Goal: Transaction & Acquisition: Purchase product/service

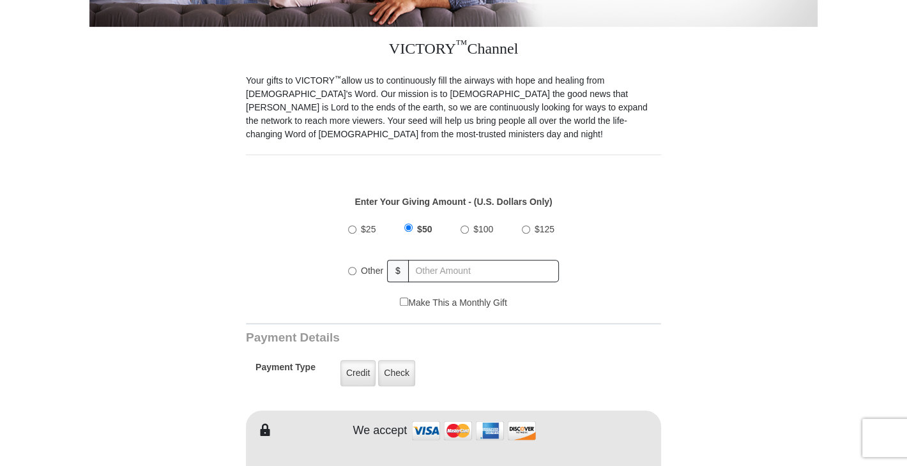
scroll to position [440, 0]
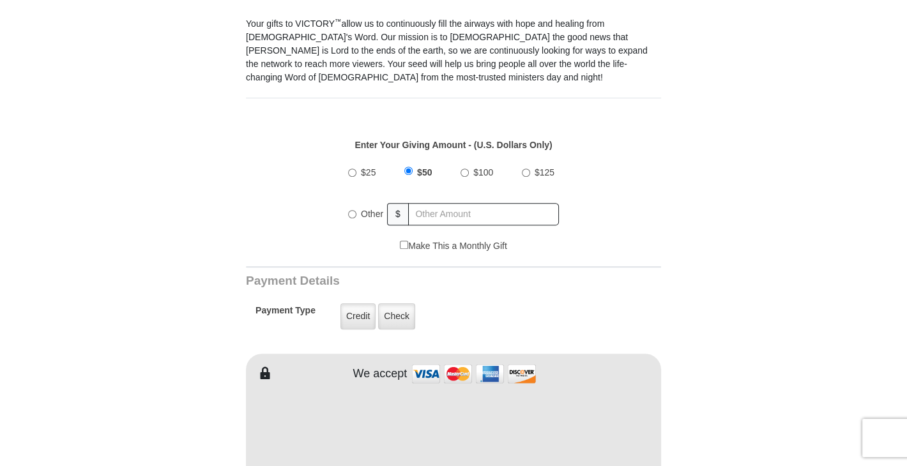
click at [351, 210] on input "Other" at bounding box center [352, 214] width 8 height 8
radio input "true"
type input "20"
click at [803, 240] on form "VICTORY Channel Online Giving VICTORY Channel is a worldwide, on-air television…" at bounding box center [453, 424] width 728 height 1528
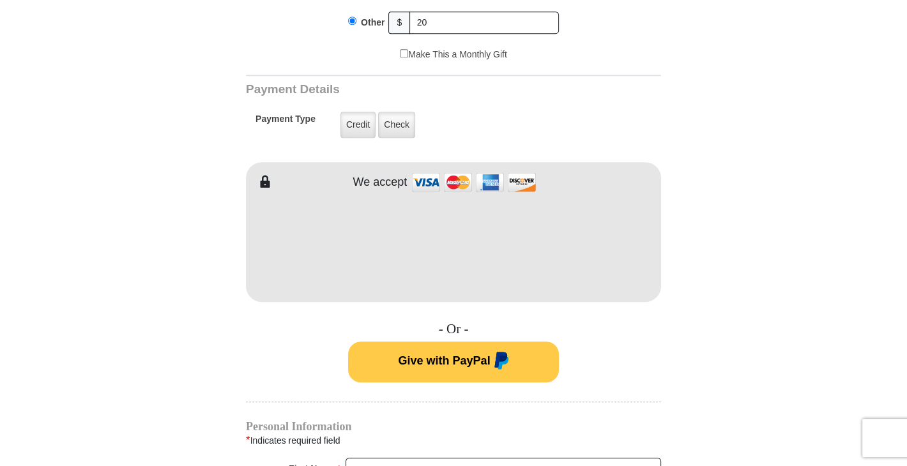
scroll to position [503, 0]
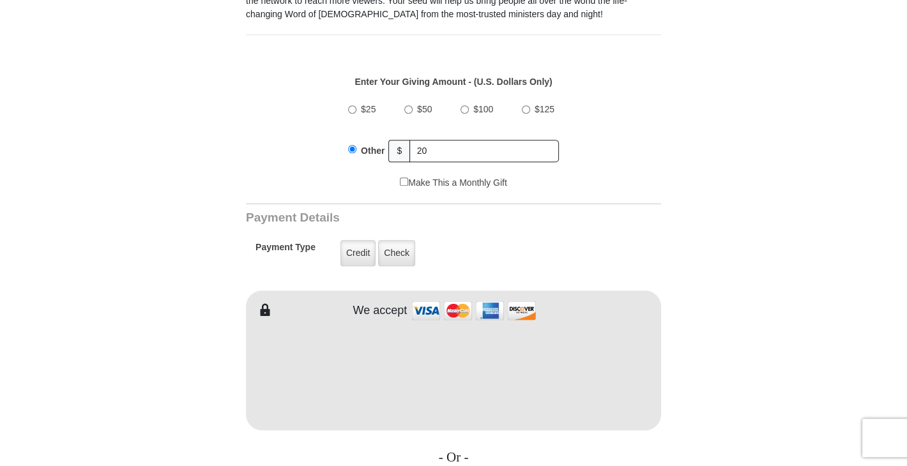
click at [353, 105] on input "$25" at bounding box center [352, 109] width 8 height 8
radio input "true"
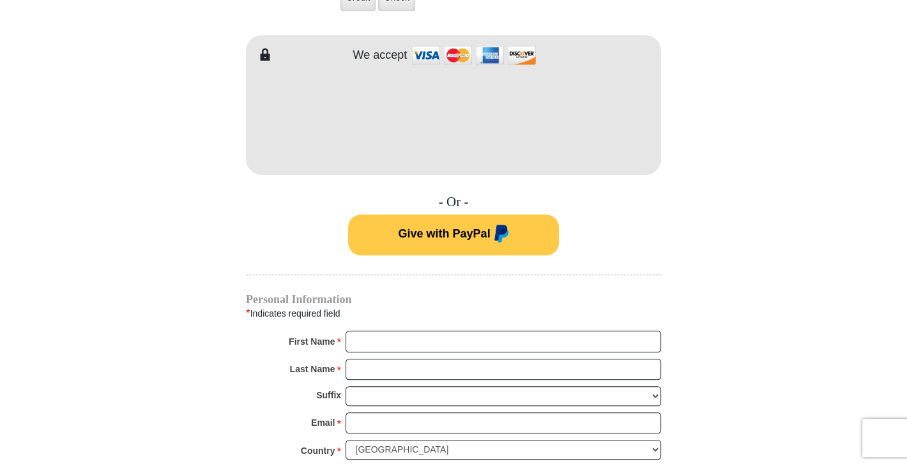
scroll to position [823, 0]
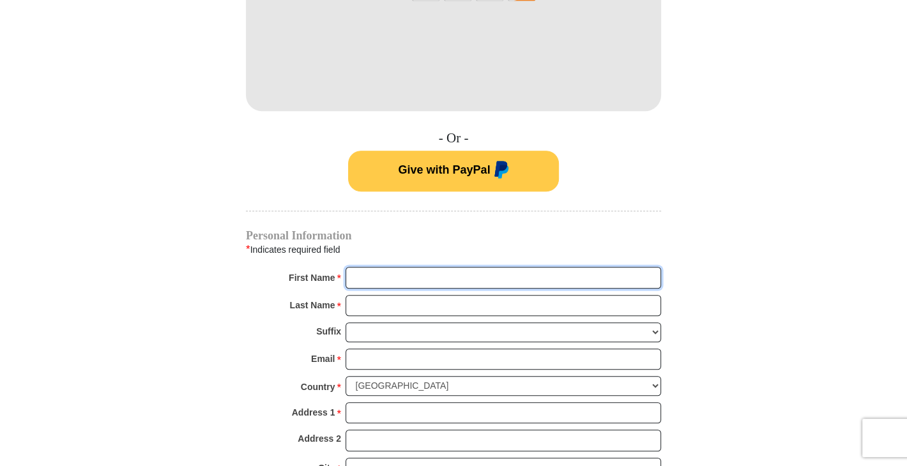
click at [439, 267] on input "First Name *" at bounding box center [503, 278] width 315 height 22
type input "[PERSON_NAME]"
click at [418, 295] on input "Last Name *" at bounding box center [503, 306] width 315 height 22
type input "Panjaitan"
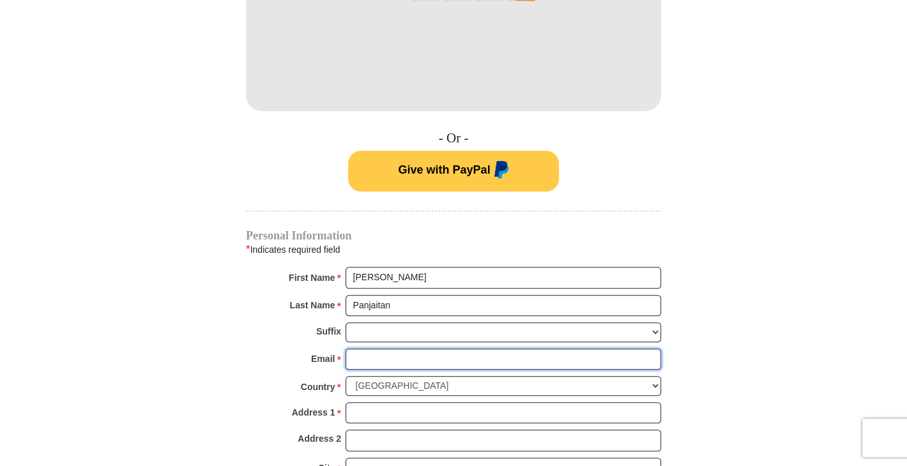
click at [399, 349] on input "Email *" at bounding box center [503, 360] width 315 height 22
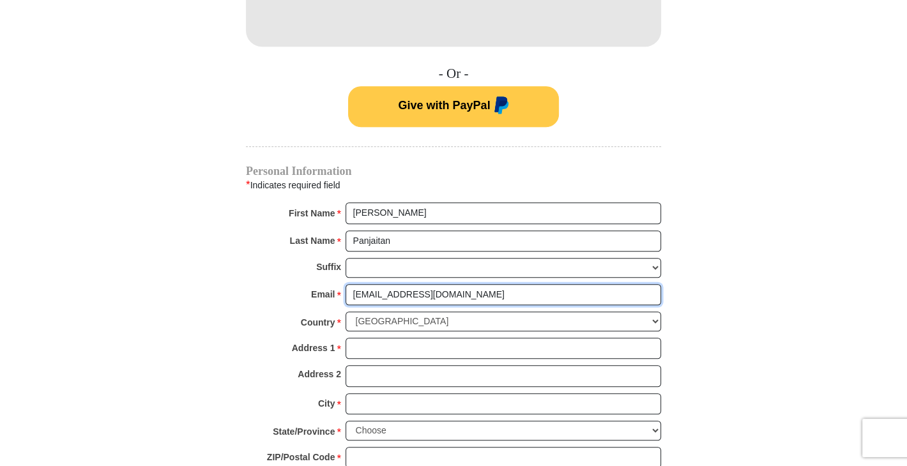
type input "[EMAIL_ADDRESS][DOMAIN_NAME]"
click at [436, 312] on select "[GEOGRAPHIC_DATA] [GEOGRAPHIC_DATA] [GEOGRAPHIC_DATA] [GEOGRAPHIC_DATA] [GEOGRA…" at bounding box center [503, 322] width 315 height 20
select select "CA"
click at [346, 312] on select "United States of America Canada Antigua and Barbuda Argentina Armenia Aruba Aus…" at bounding box center [503, 322] width 315 height 20
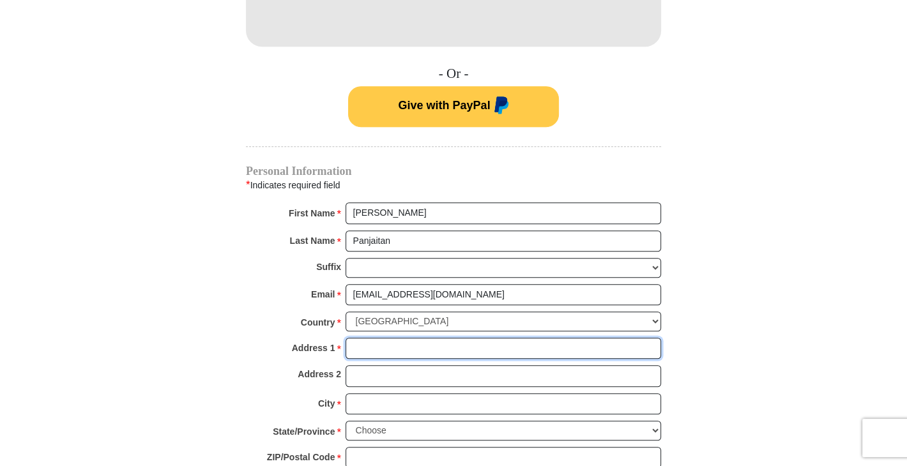
click at [383, 338] on input "Address 1 *" at bounding box center [503, 349] width 315 height 22
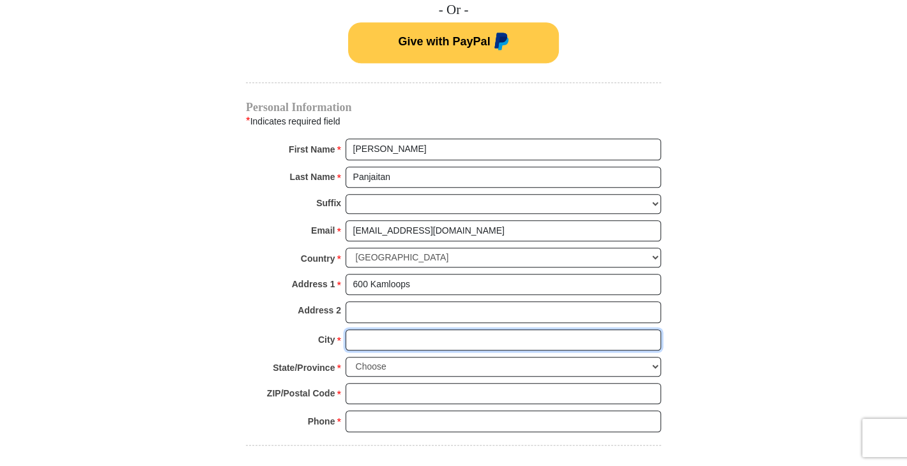
click at [385, 330] on input "City *" at bounding box center [503, 341] width 315 height 22
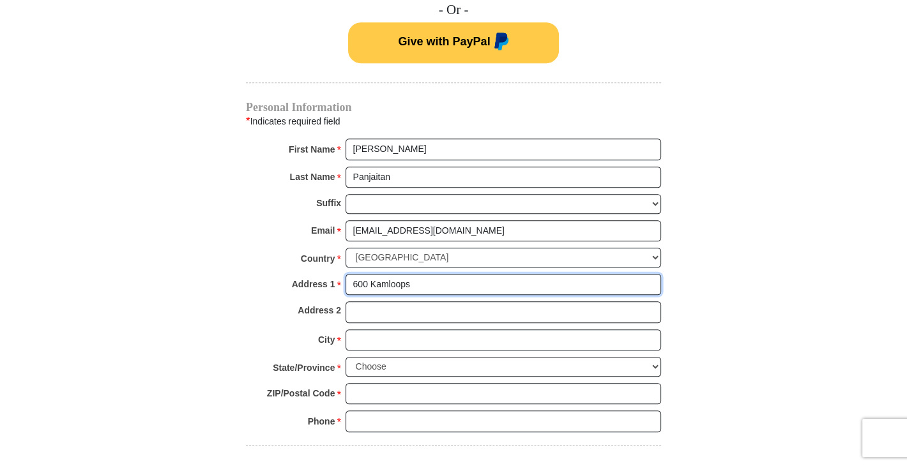
click at [437, 274] on input "600 Kamloops" at bounding box center [503, 285] width 315 height 22
type input "600 Kingston ave"
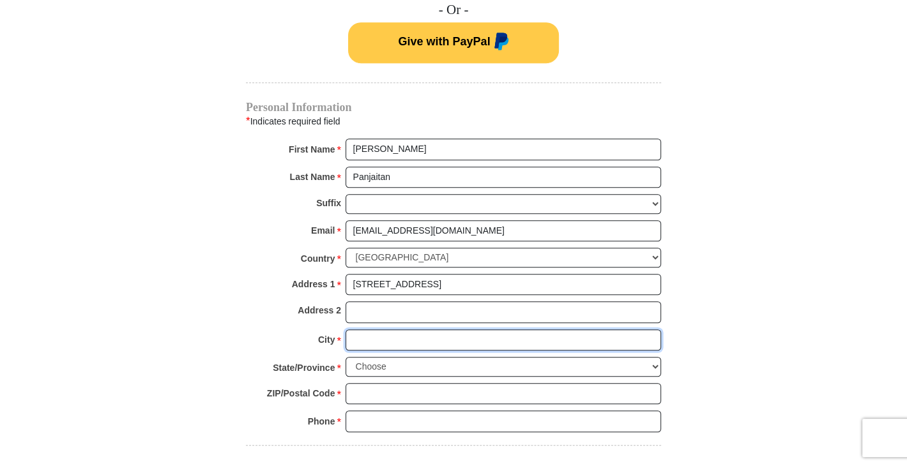
click at [432, 330] on input "City *" at bounding box center [503, 341] width 315 height 22
type input "Kamloops"
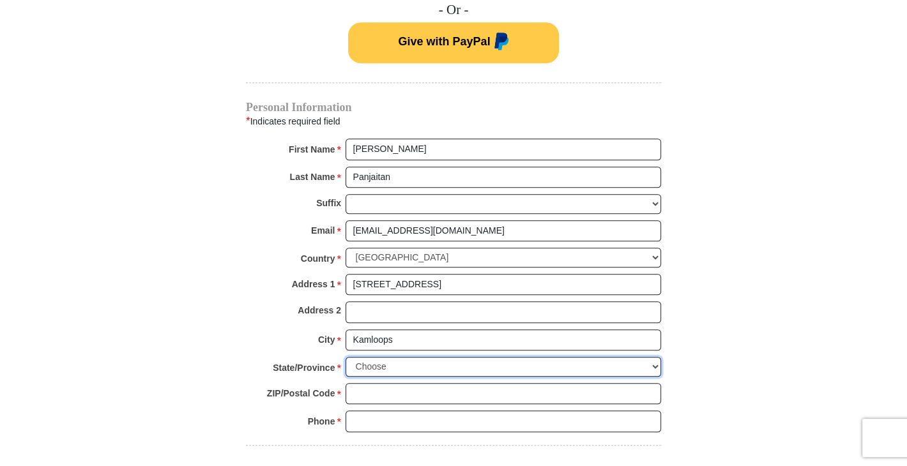
click at [448, 357] on select "Choose Alberta British Columbia Manitoba New Brunswick Newfoundland Northwest T…" at bounding box center [503, 367] width 315 height 20
select select "BC"
click at [346, 357] on select "Choose Alberta British Columbia Manitoba New Brunswick Newfoundland Northwest T…" at bounding box center [503, 367] width 315 height 20
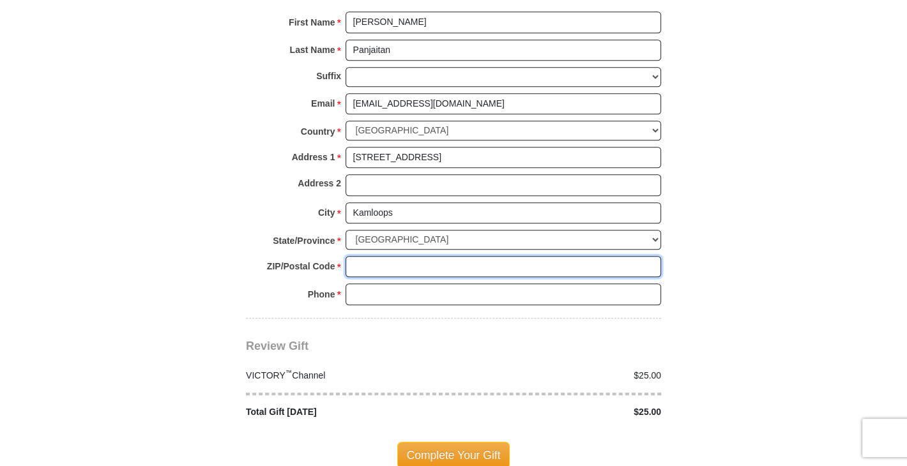
click at [458, 256] on input "ZIP/Postal Code *" at bounding box center [503, 267] width 315 height 22
type input "v2b 2c8"
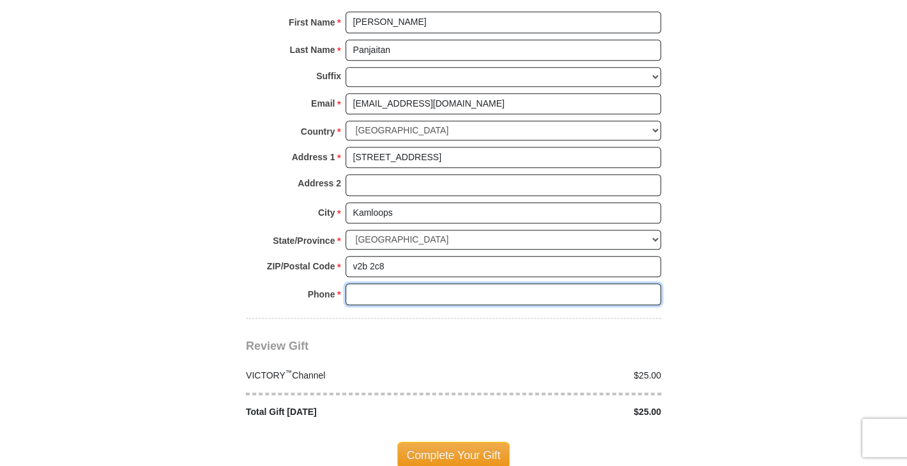
click at [434, 284] on input "Phone * *" at bounding box center [503, 295] width 315 height 22
type input "4167315663"
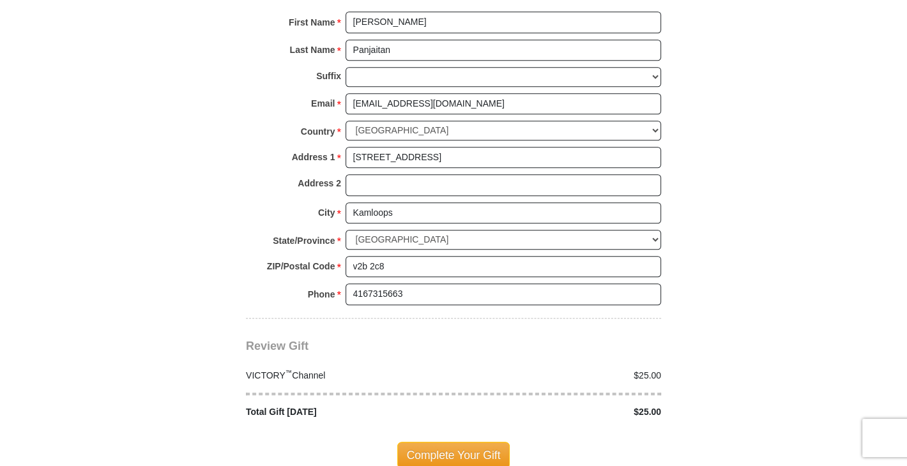
click at [444, 442] on span "Complete Your Gift" at bounding box center [453, 455] width 113 height 27
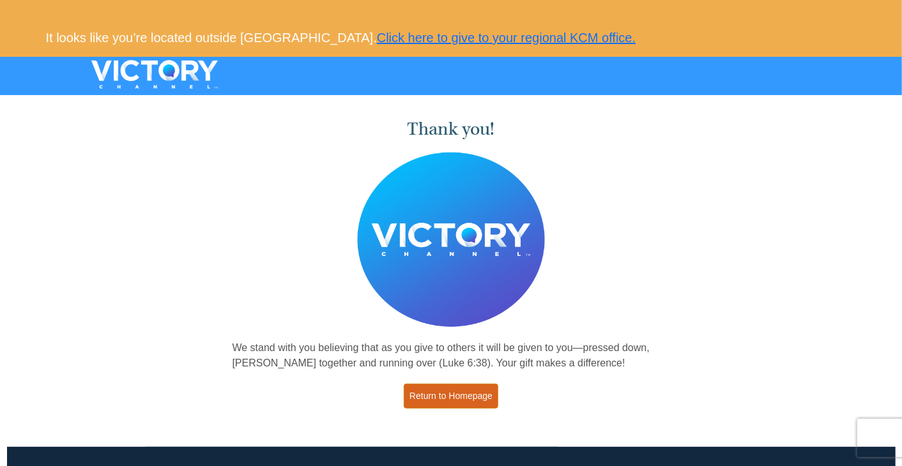
drag, startPoint x: 433, startPoint y: 391, endPoint x: 148, endPoint y: 126, distance: 389.5
click at [434, 391] on link "Return to Homepage" at bounding box center [451, 396] width 95 height 25
